Goal: Task Accomplishment & Management: Use online tool/utility

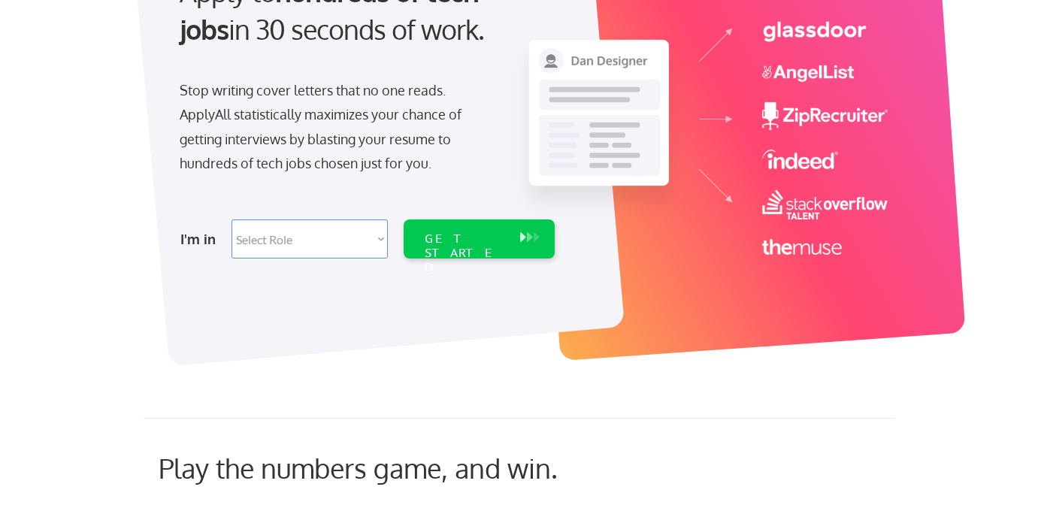
scroll to position [265, 0]
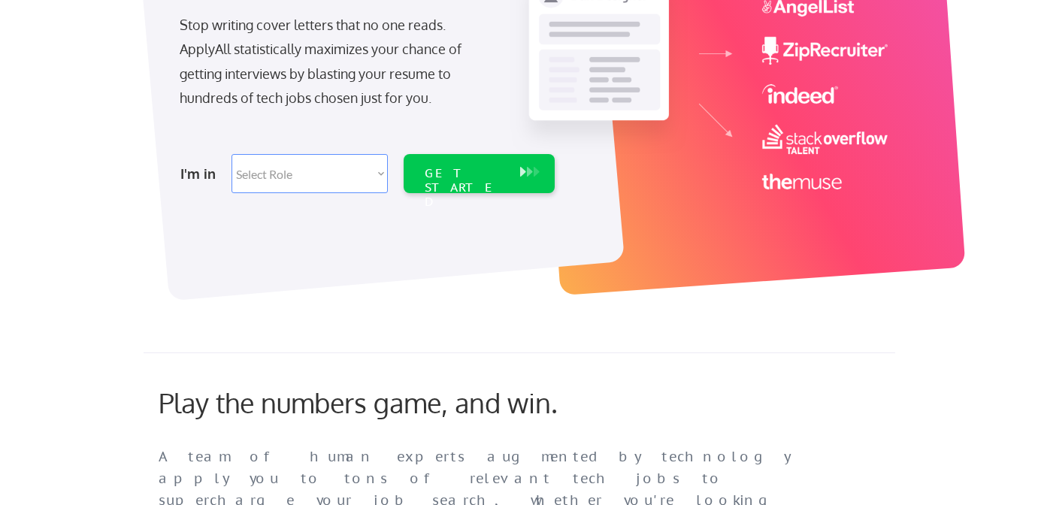
click at [316, 175] on select "Select Role Software Engineering Product Management Customer Success Sales UI/U…" at bounding box center [309, 173] width 156 height 39
select select ""technical_project_program_mgmt""
click at [485, 176] on div "GET STARTED" at bounding box center [465, 188] width 80 height 44
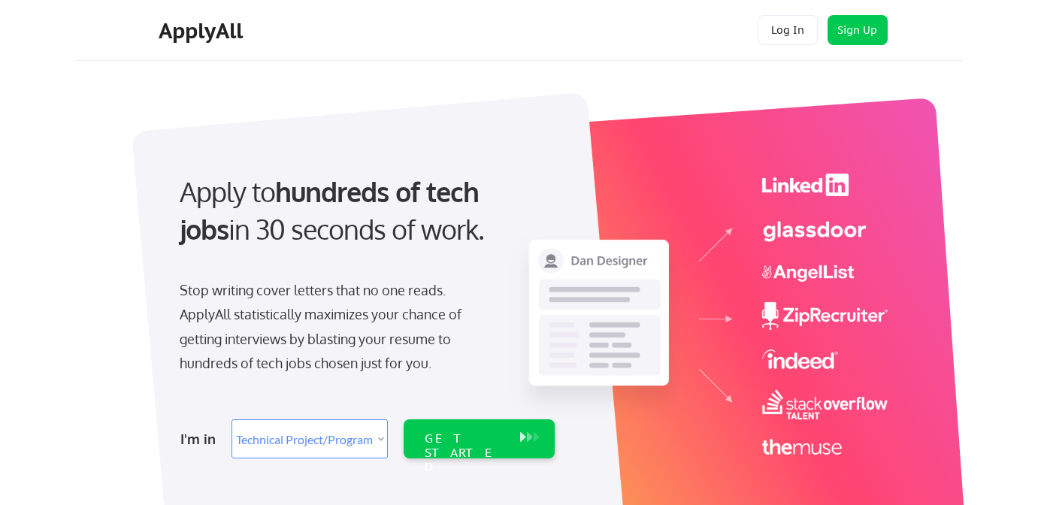
select select ""technical_project_program_mgmt""
